Goal: Information Seeking & Learning: Learn about a topic

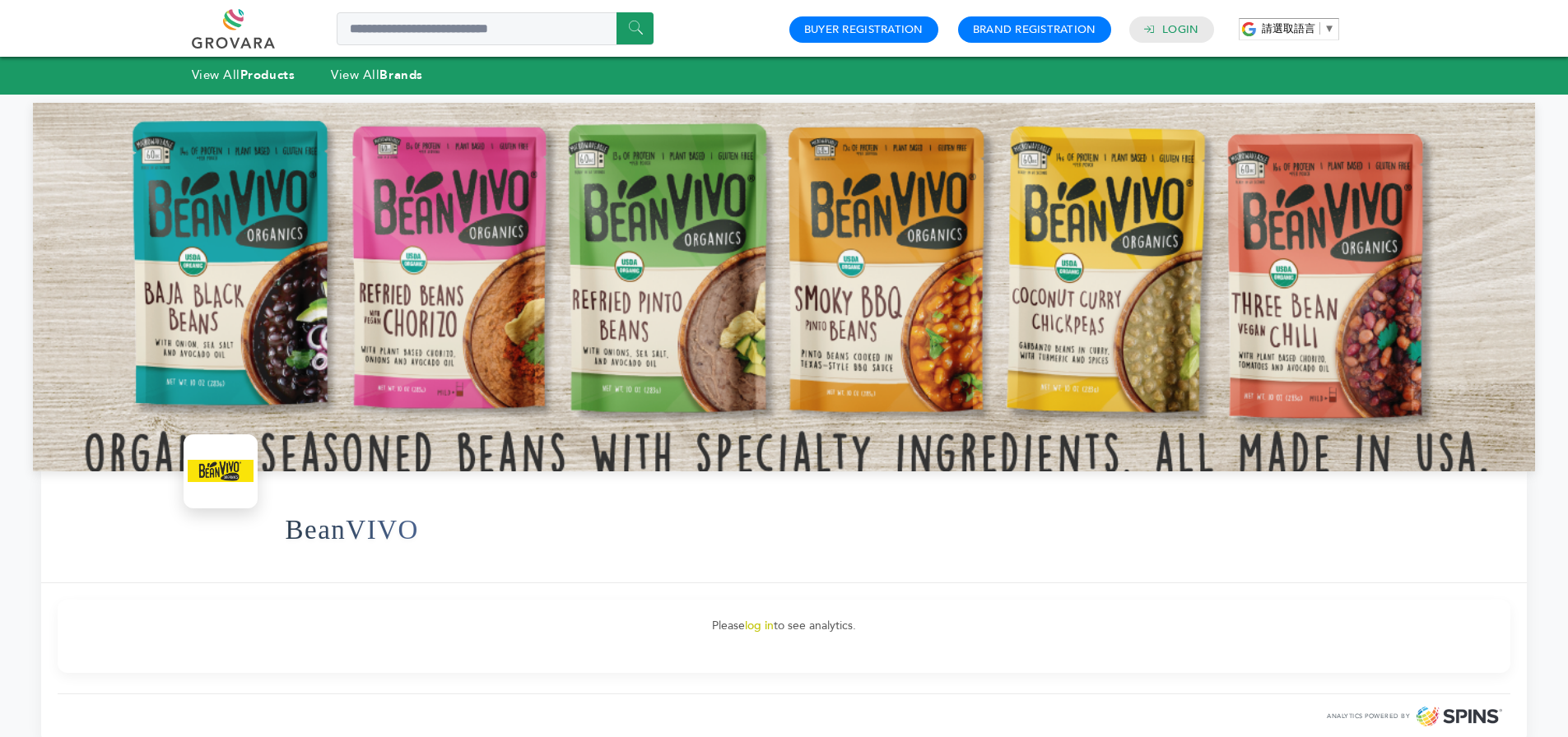
click at [618, 256] on div at bounding box center [784, 287] width 1502 height 369
click at [1329, 28] on span "▼" at bounding box center [1330, 28] width 10 height 12
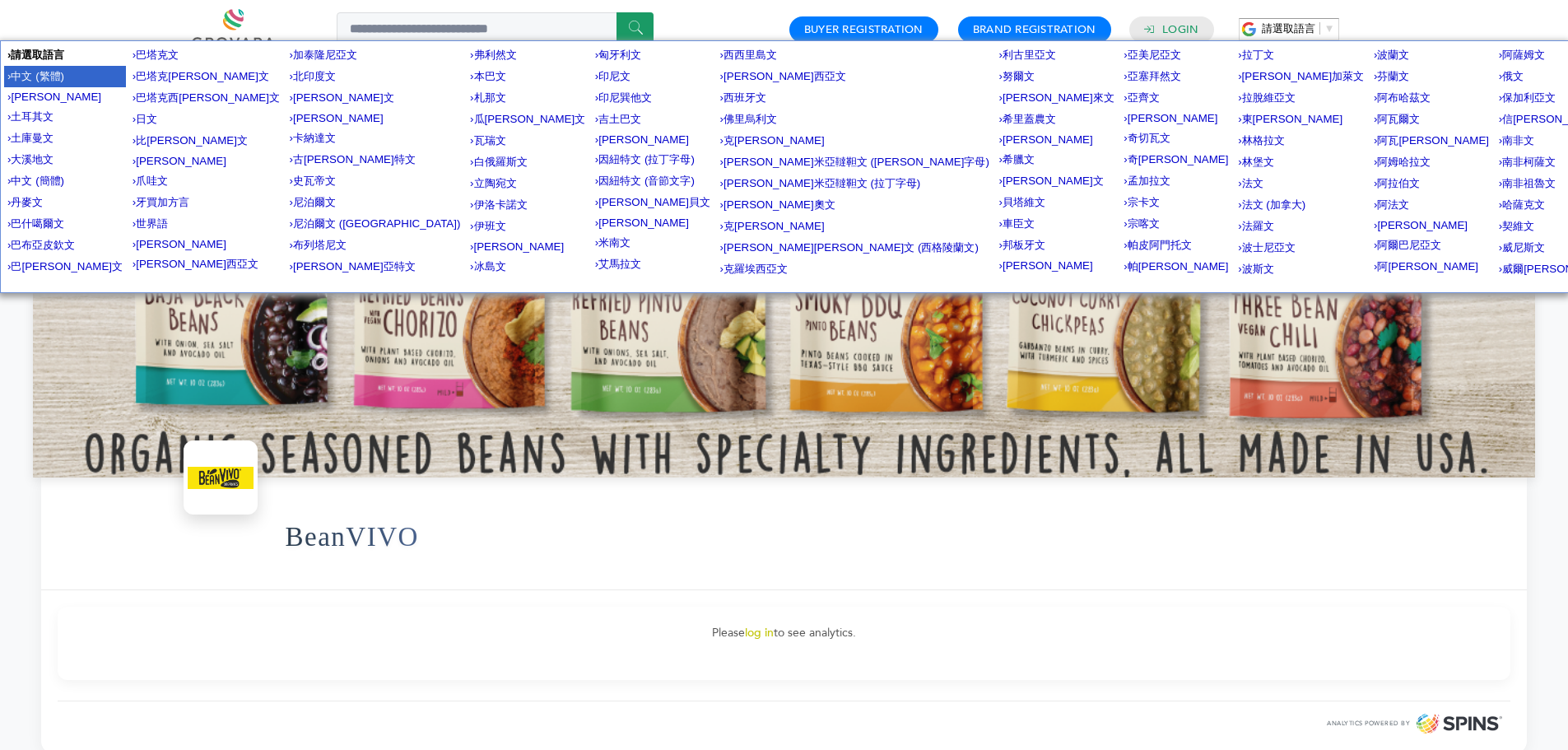
click at [55, 75] on span "中文 (繁體)" at bounding box center [37, 75] width 53 height 12
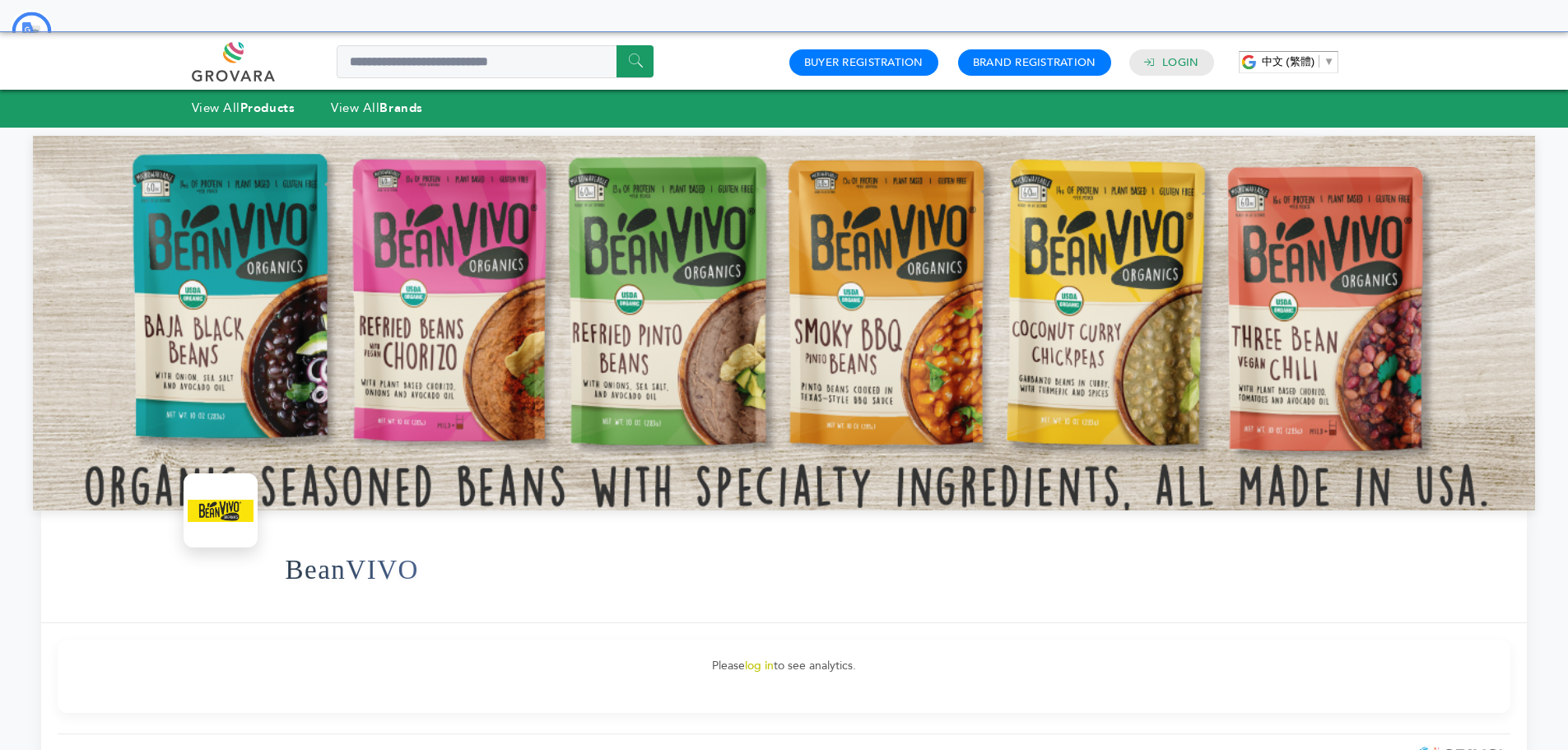
type input "**"
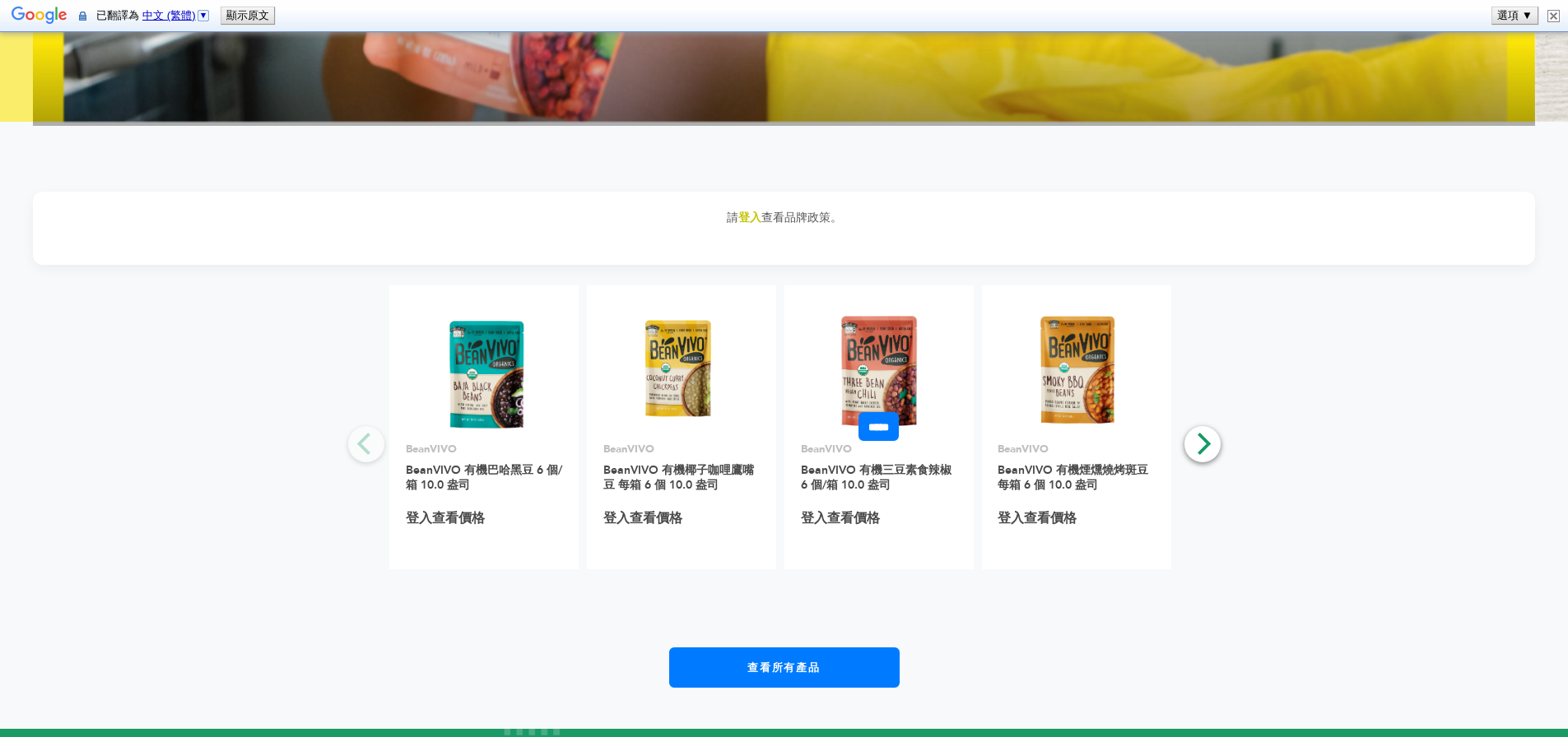
scroll to position [2797, 0]
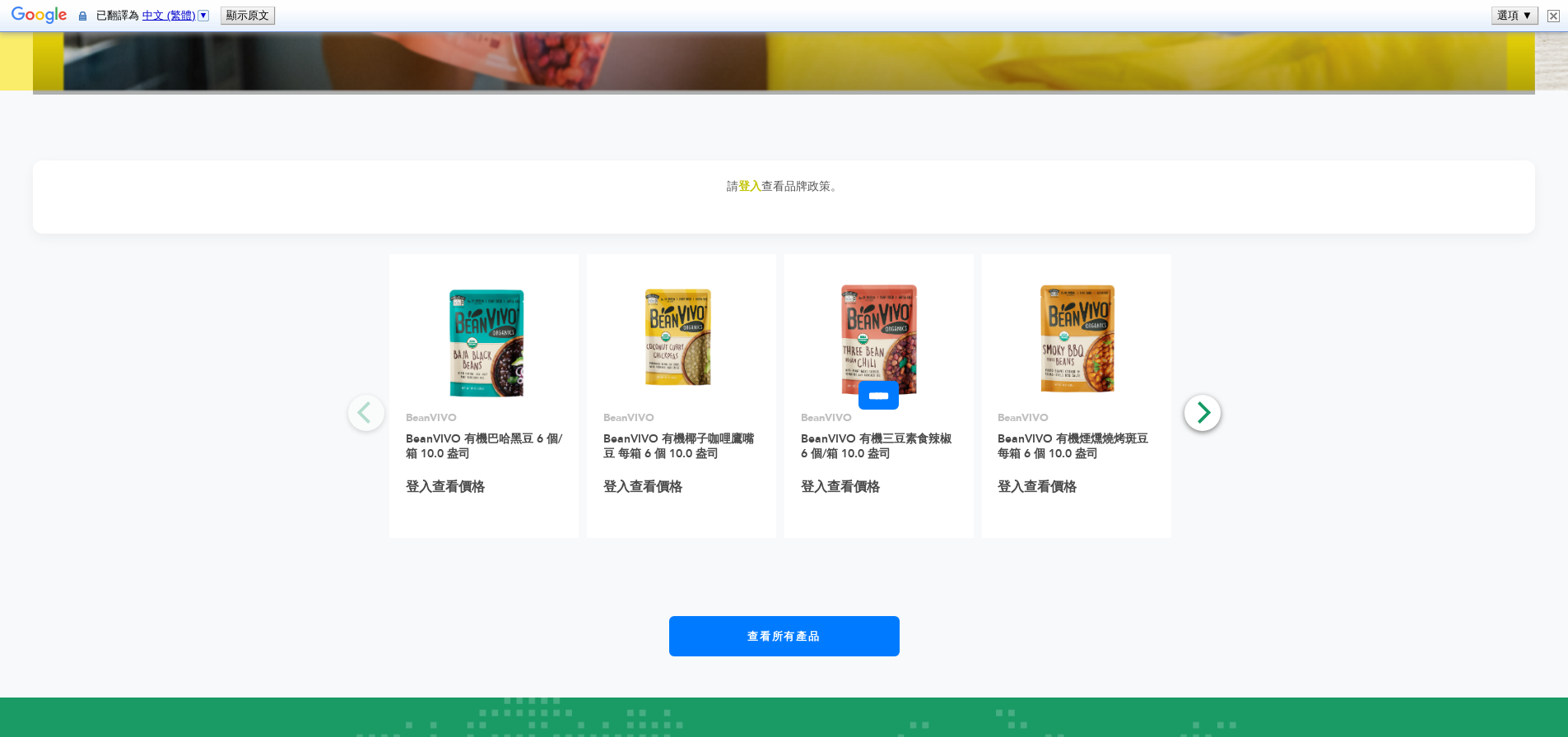
click at [881, 364] on img at bounding box center [879, 340] width 81 height 118
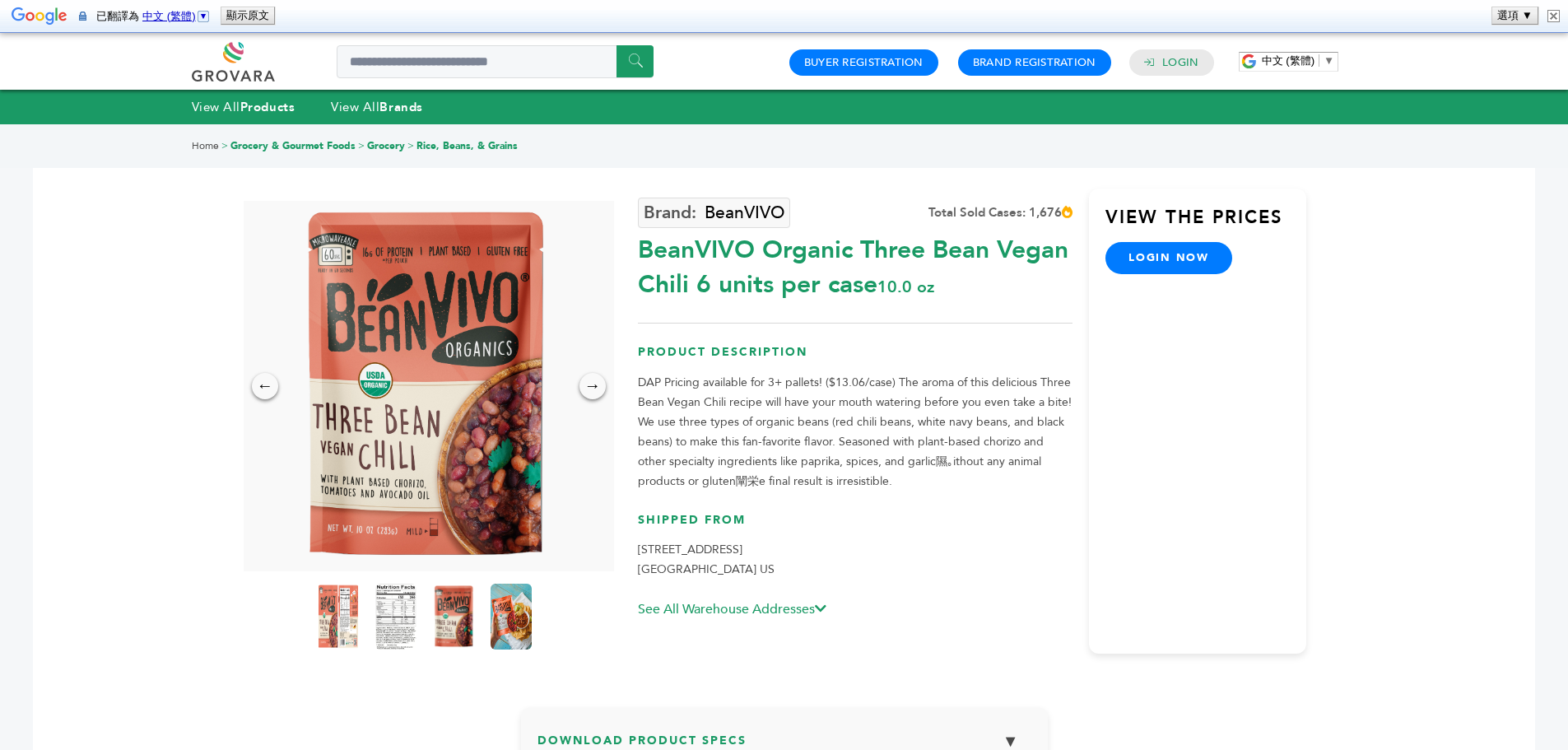
type input "**"
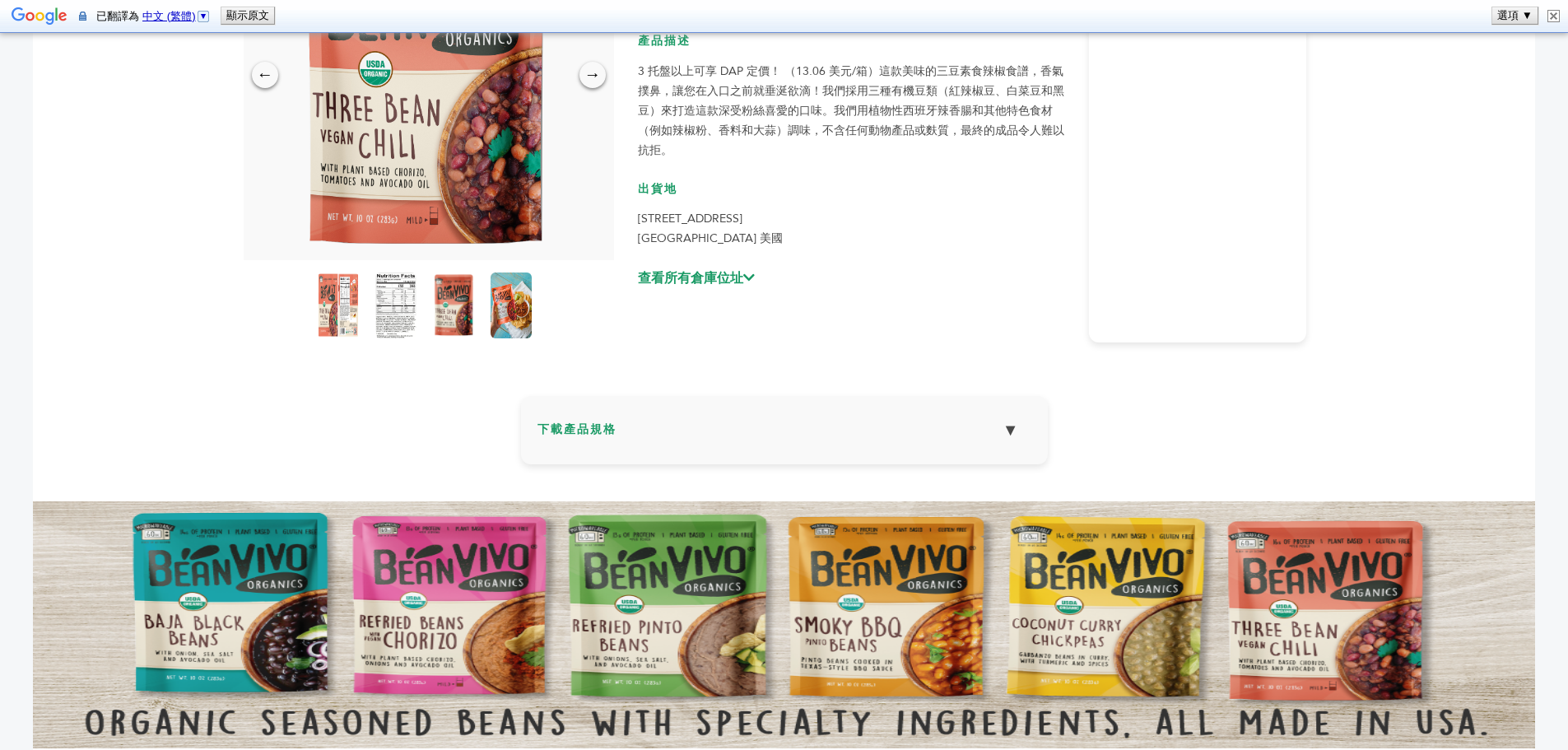
scroll to position [330, 0]
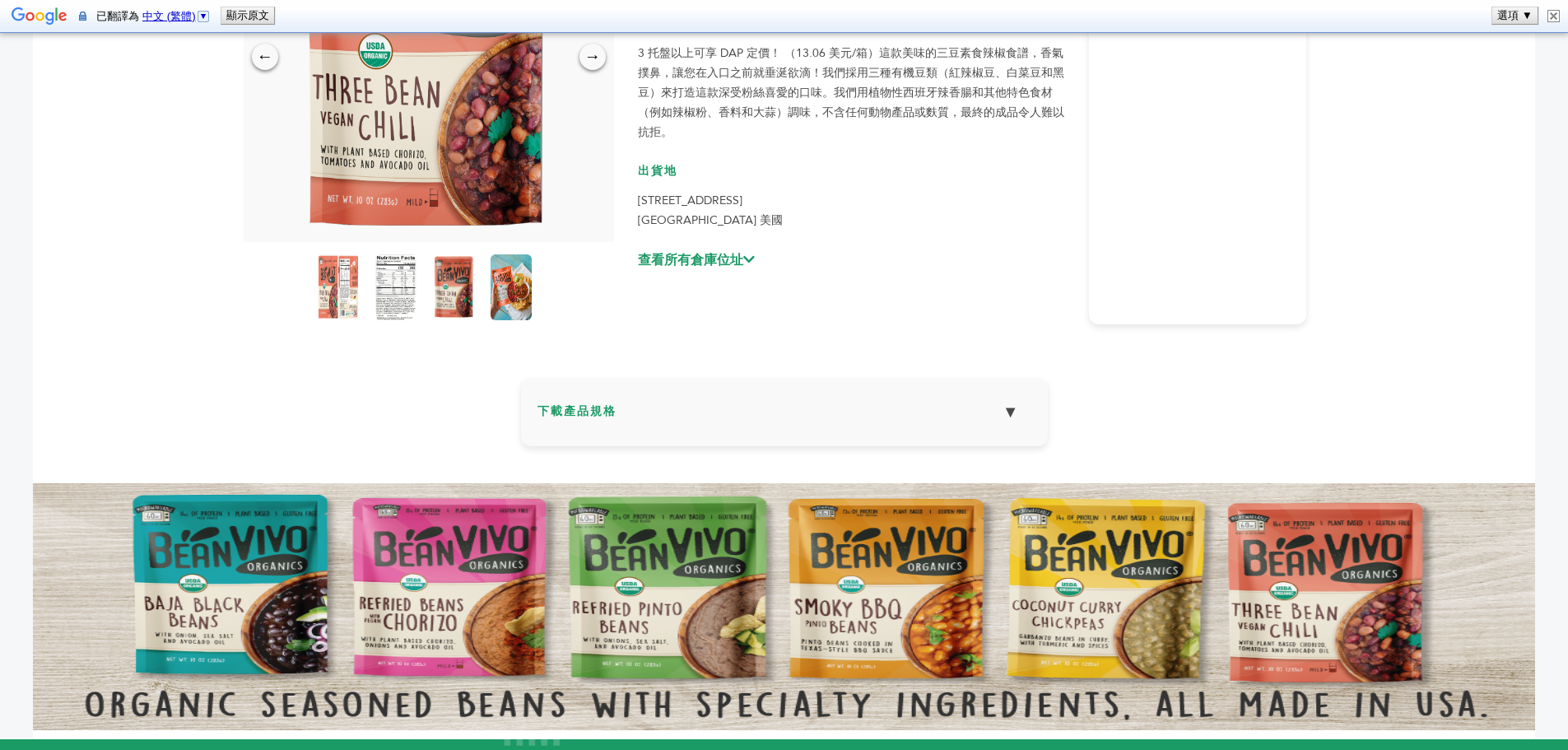
click at [750, 258] on icon at bounding box center [749, 259] width 11 height 13
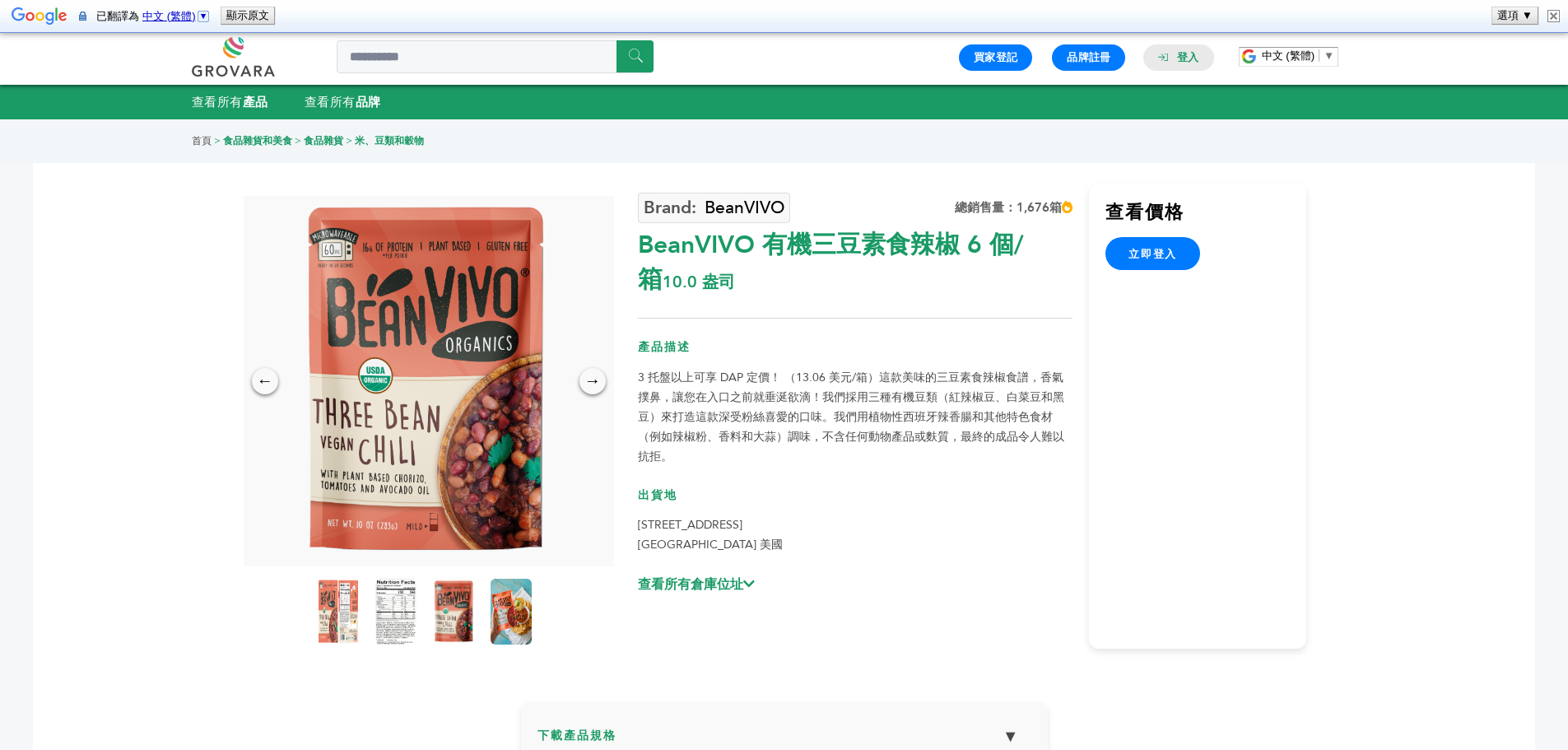
scroll to position [0, 0]
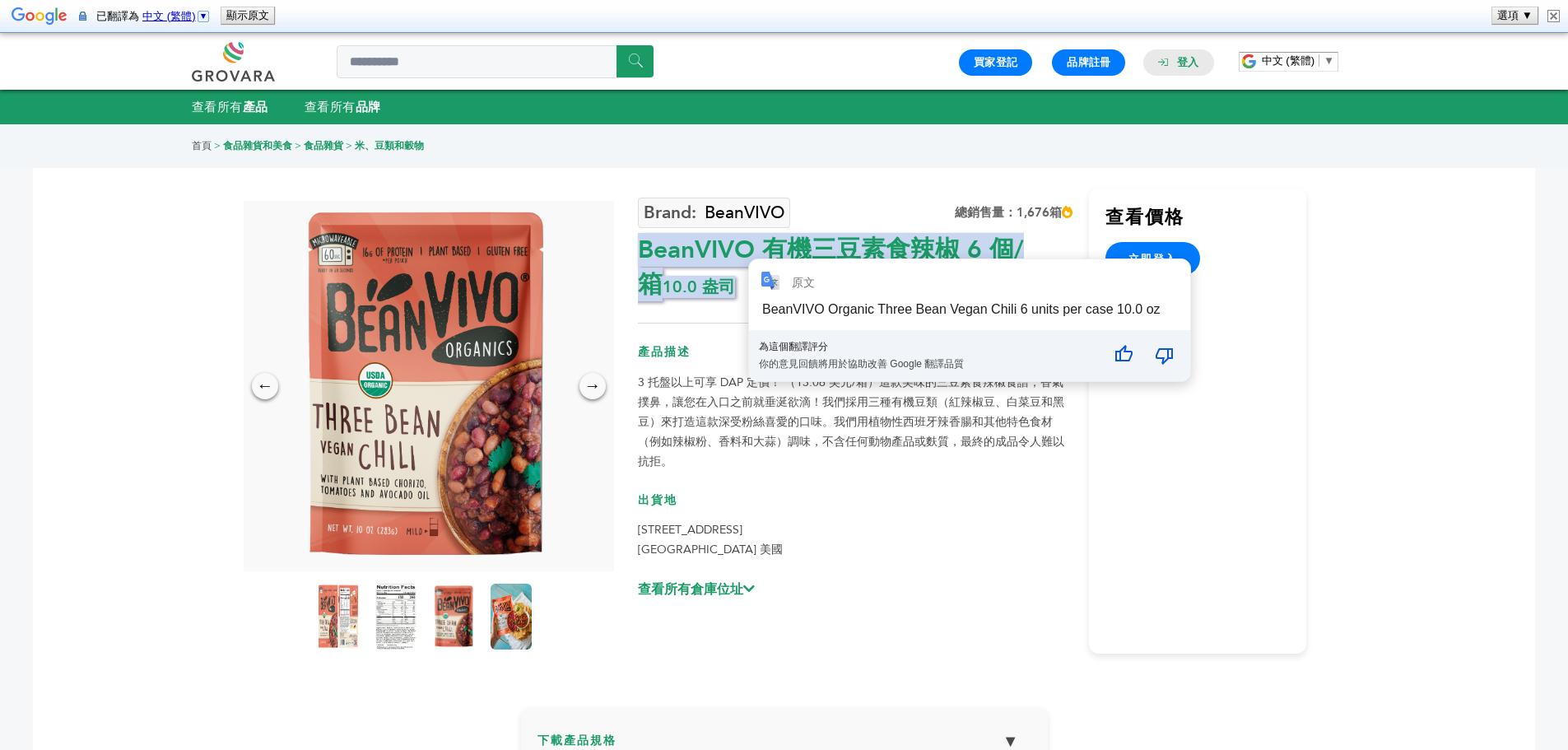
drag, startPoint x: 633, startPoint y: 245, endPoint x: 759, endPoint y: 249, distance: 126.1
click at [759, 249] on div "← → × BeanVIVO 總銷售量：1,676箱 出貨地" at bounding box center [785, 400] width 1045 height 550
